Goal: Transaction & Acquisition: Find a FROG® Dealer | Get Fresh Mineral Water®

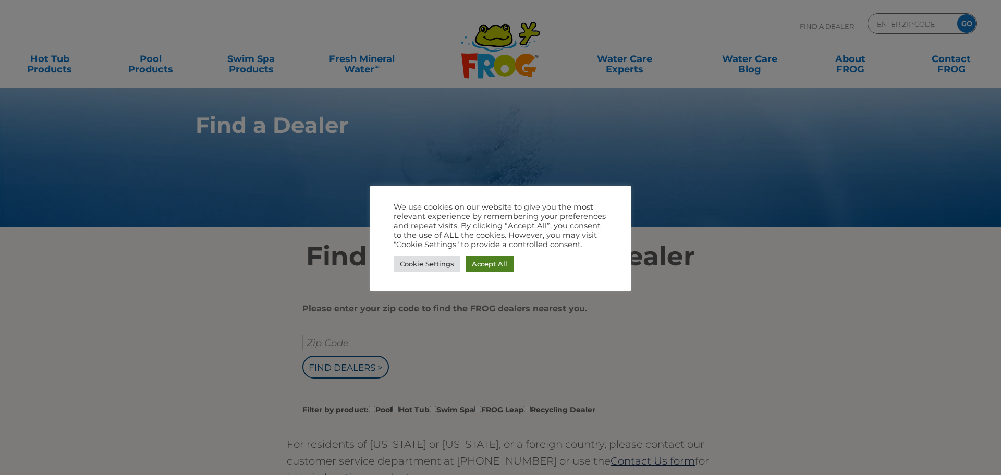
click at [510, 263] on link "Accept All" at bounding box center [489, 264] width 48 height 16
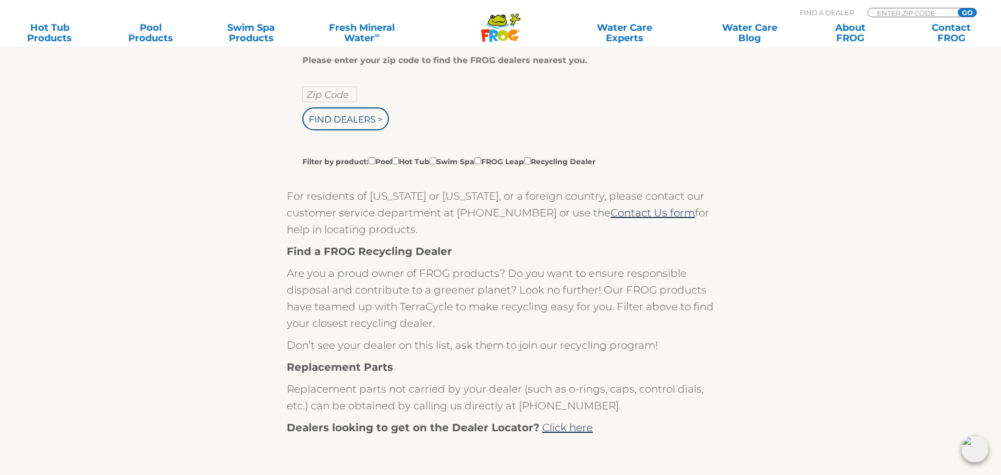
scroll to position [249, 0]
click at [338, 92] on input "text" at bounding box center [329, 93] width 55 height 16
type input "29070"
click at [363, 119] on input "Find Dealers >" at bounding box center [345, 117] width 87 height 23
click at [327, 118] on input "Find Dealers >" at bounding box center [345, 117] width 87 height 23
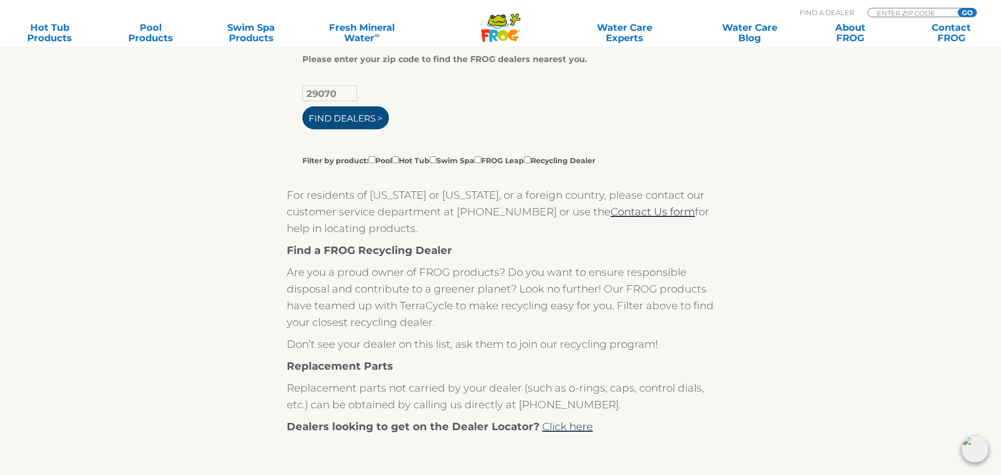
click at [371, 116] on input "Find Dealers >" at bounding box center [345, 117] width 87 height 23
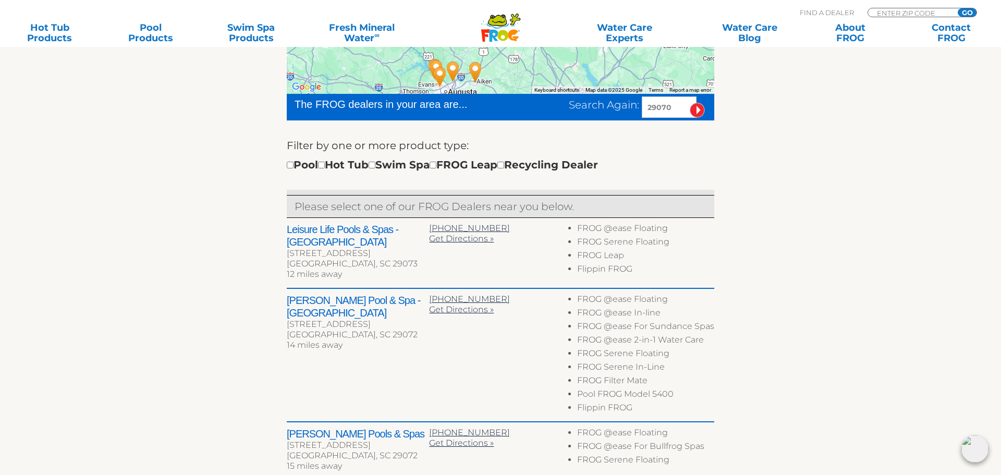
scroll to position [285, 0]
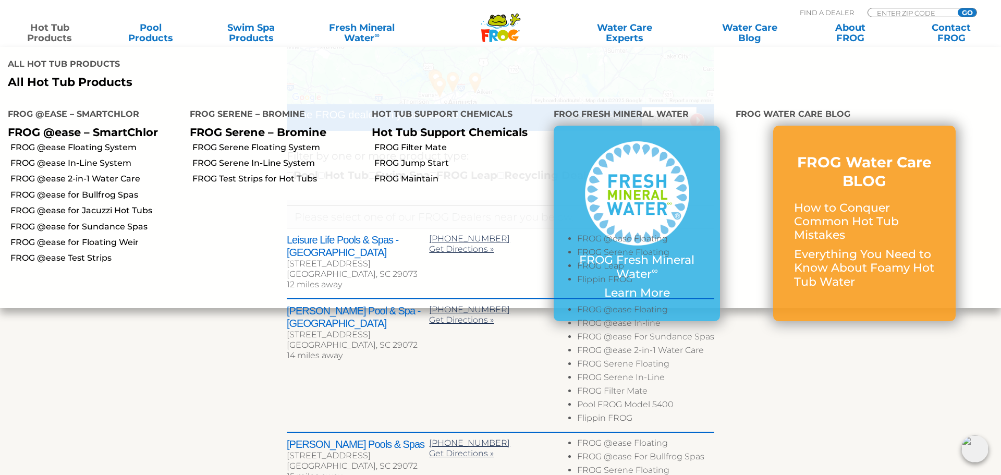
click at [47, 32] on link "Hot Tub Products" at bounding box center [49, 32] width 78 height 21
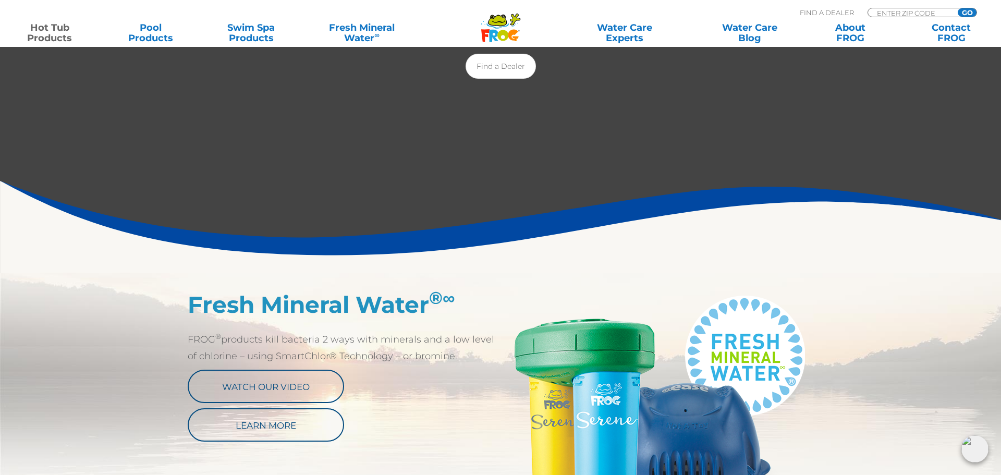
scroll to position [313, 0]
